Goal: Find specific page/section

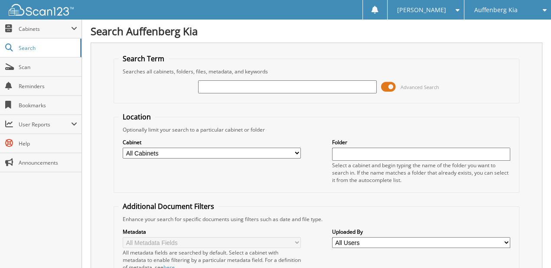
click at [273, 80] on input "text" at bounding box center [287, 86] width 178 height 13
click at [393, 82] on span at bounding box center [388, 86] width 15 height 13
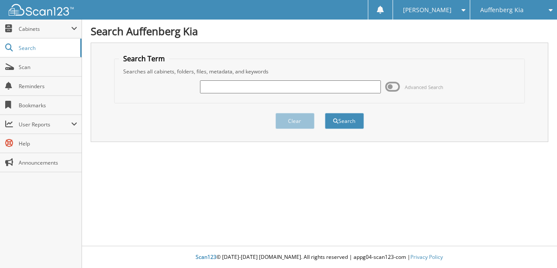
click at [295, 82] on input "text" at bounding box center [290, 86] width 180 height 13
type input "[PERSON_NAME]"
click at [325, 113] on button "Search" at bounding box center [344, 121] width 39 height 16
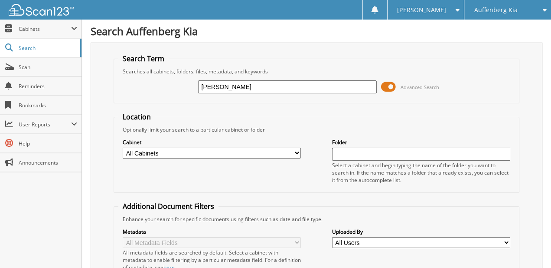
click at [381, 84] on span at bounding box center [388, 86] width 15 height 13
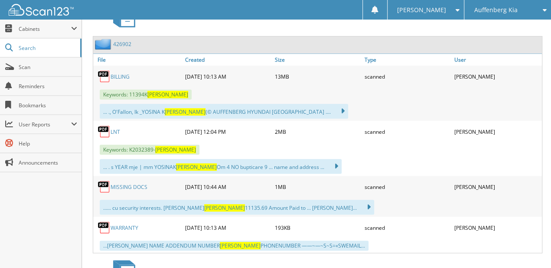
scroll to position [183, 0]
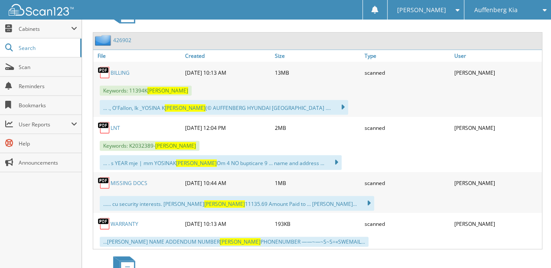
click at [119, 69] on link "BILLING" at bounding box center [120, 72] width 19 height 7
click at [125, 180] on link "MISSING DOCS" at bounding box center [129, 182] width 37 height 7
click at [130, 179] on link "MISSING DOCS" at bounding box center [129, 182] width 37 height 7
click at [514, 7] on span "Auffenberg Kia" at bounding box center [496, 9] width 43 height 5
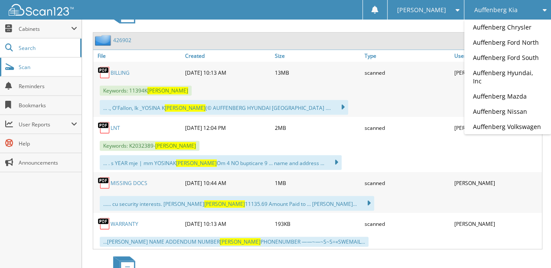
click at [40, 67] on span "Scan" at bounding box center [48, 66] width 59 height 7
